Goal: Task Accomplishment & Management: Manage account settings

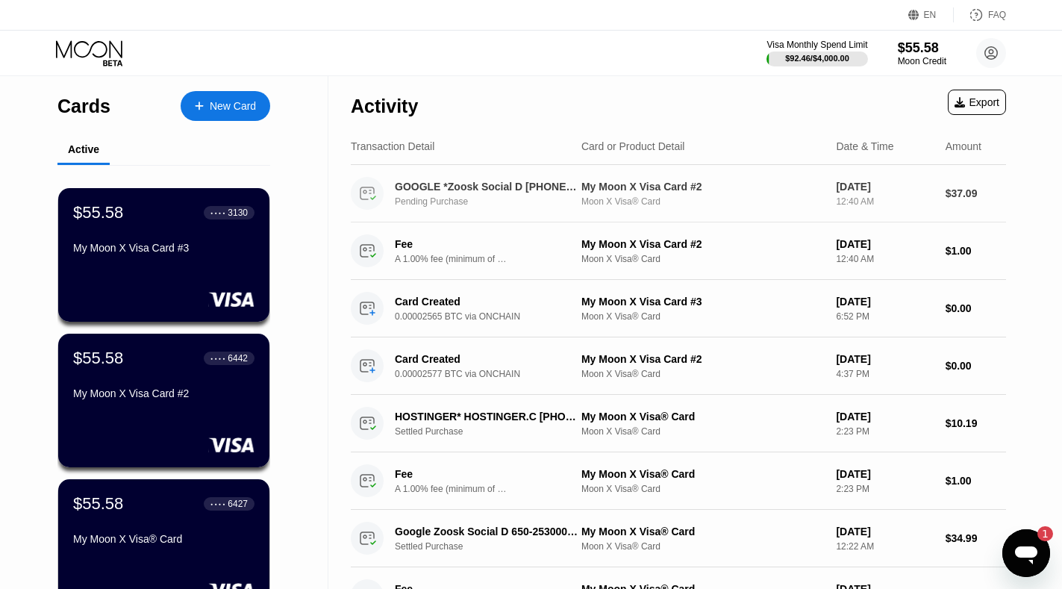
click at [658, 189] on div "My Moon X Visa Card #2" at bounding box center [702, 187] width 243 height 12
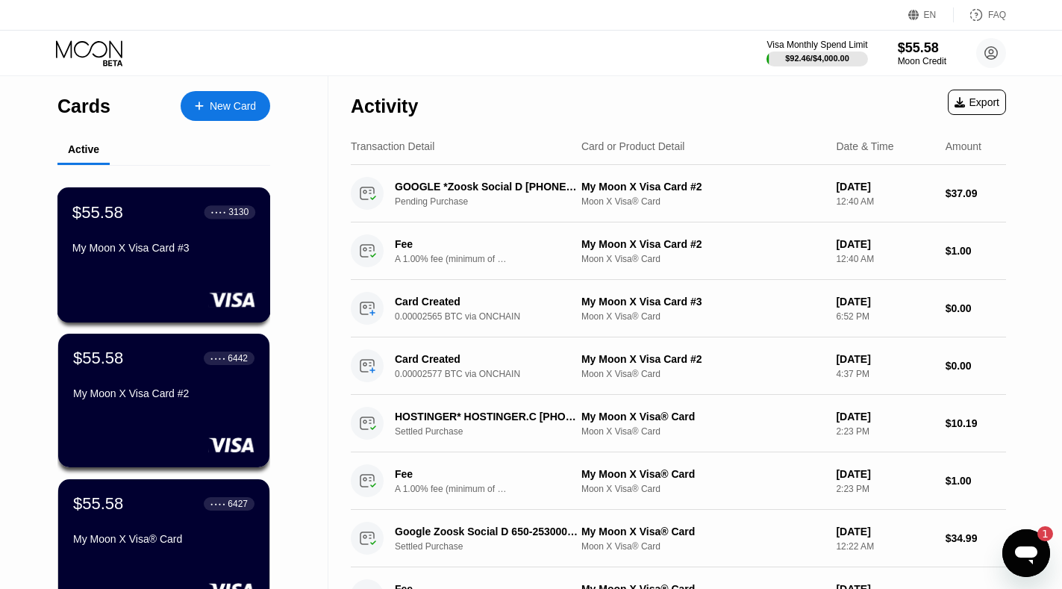
click at [169, 246] on div "My Moon X Visa Card #3" at bounding box center [163, 248] width 183 height 12
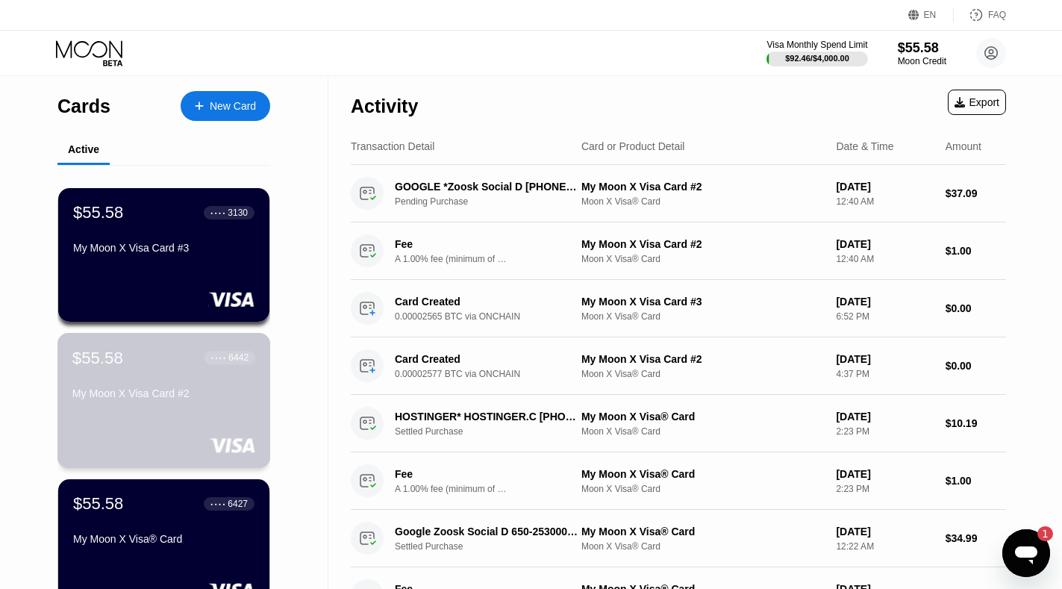
click at [180, 418] on div "$55.58 ● ● ● ● 6442 My Moon X Visa Card #2" at bounding box center [163, 400] width 213 height 135
